Goal: Find specific page/section: Find specific page/section

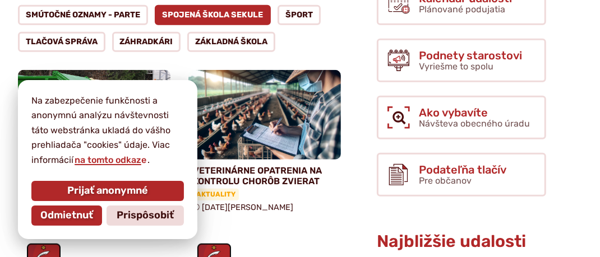
scroll to position [374, 0]
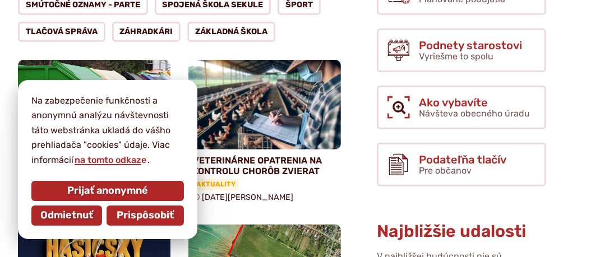
click at [149, 219] on span "Prispôsobiť" at bounding box center [145, 216] width 57 height 12
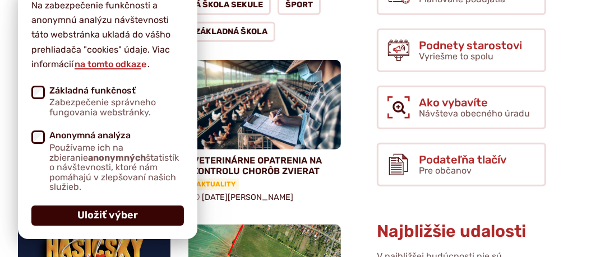
click at [121, 216] on span "Uložiť výber" at bounding box center [107, 216] width 61 height 12
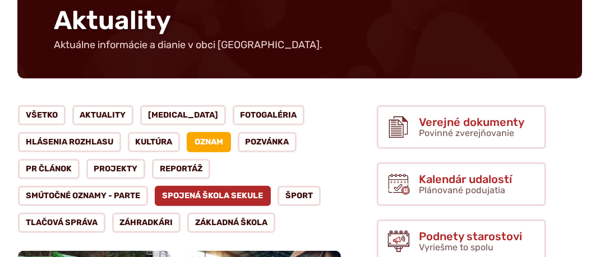
scroll to position [187, 0]
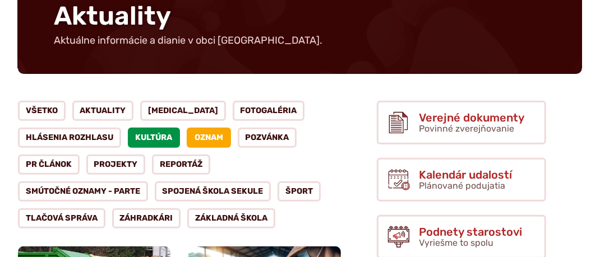
click at [159, 141] on link "Kultúra" at bounding box center [154, 138] width 53 height 20
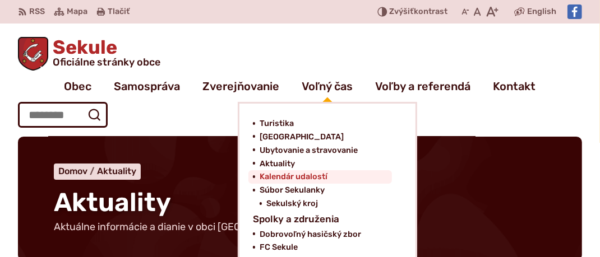
click at [306, 174] on span "Kalendár udalostí" at bounding box center [294, 177] width 68 height 13
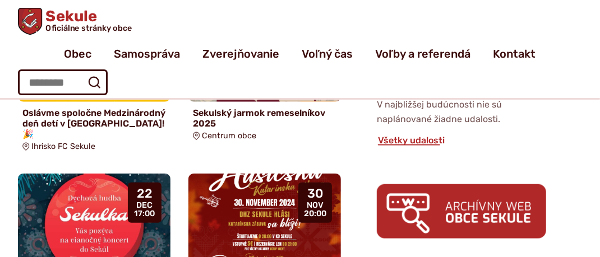
scroll to position [467, 0]
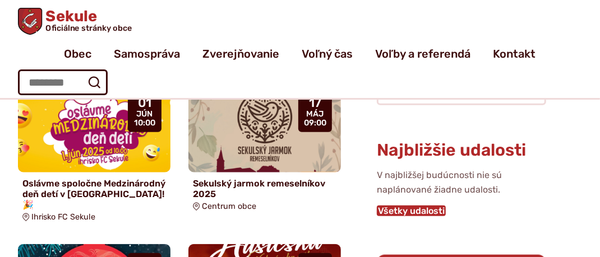
click at [416, 206] on link "Všetky udalosti" at bounding box center [411, 211] width 69 height 11
